Goal: Check status

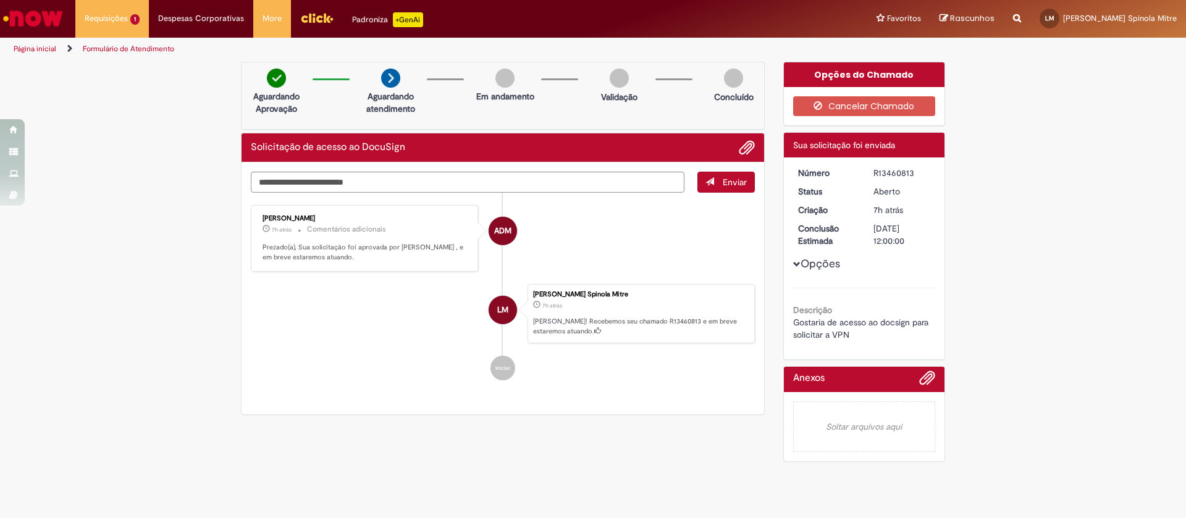
click at [793, 263] on span "Opções para R13460813" at bounding box center [796, 264] width 7 height 7
